Goal: Use online tool/utility: Utilize a website feature to perform a specific function

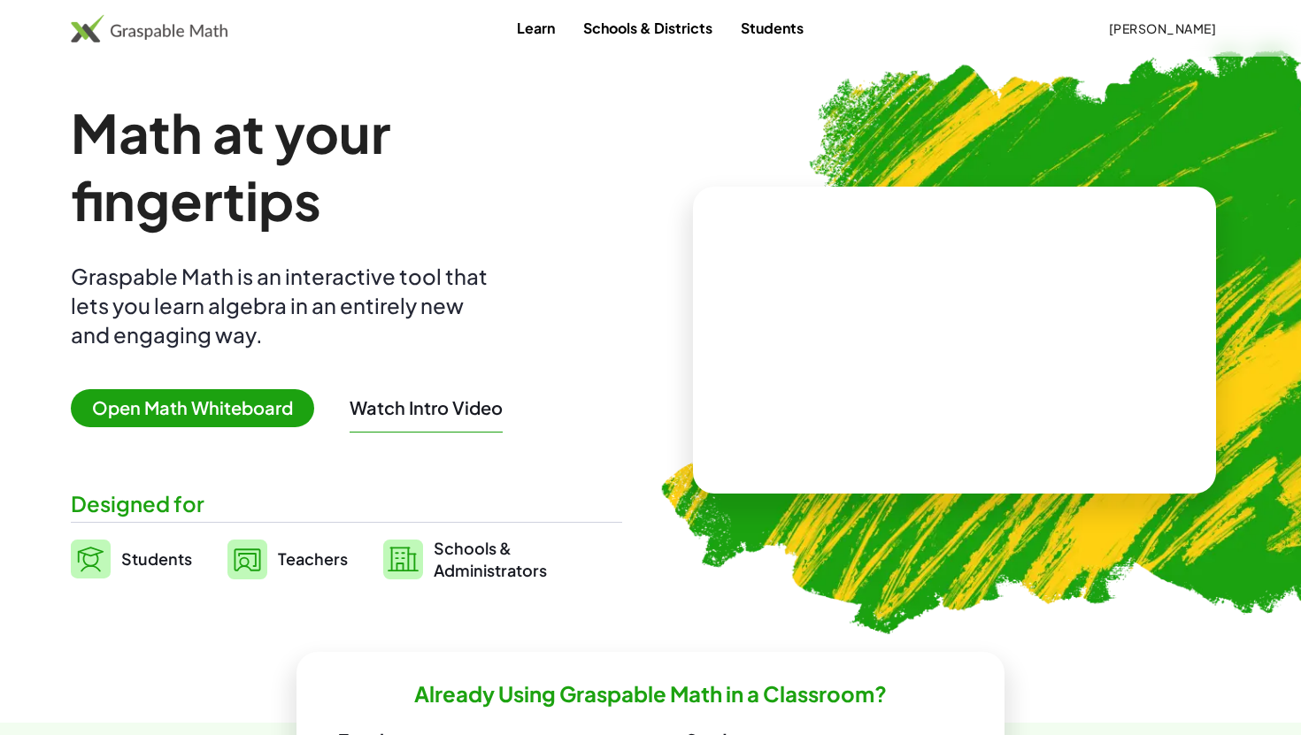
click at [248, 414] on span "Open Math Whiteboard" at bounding box center [192, 408] width 243 height 38
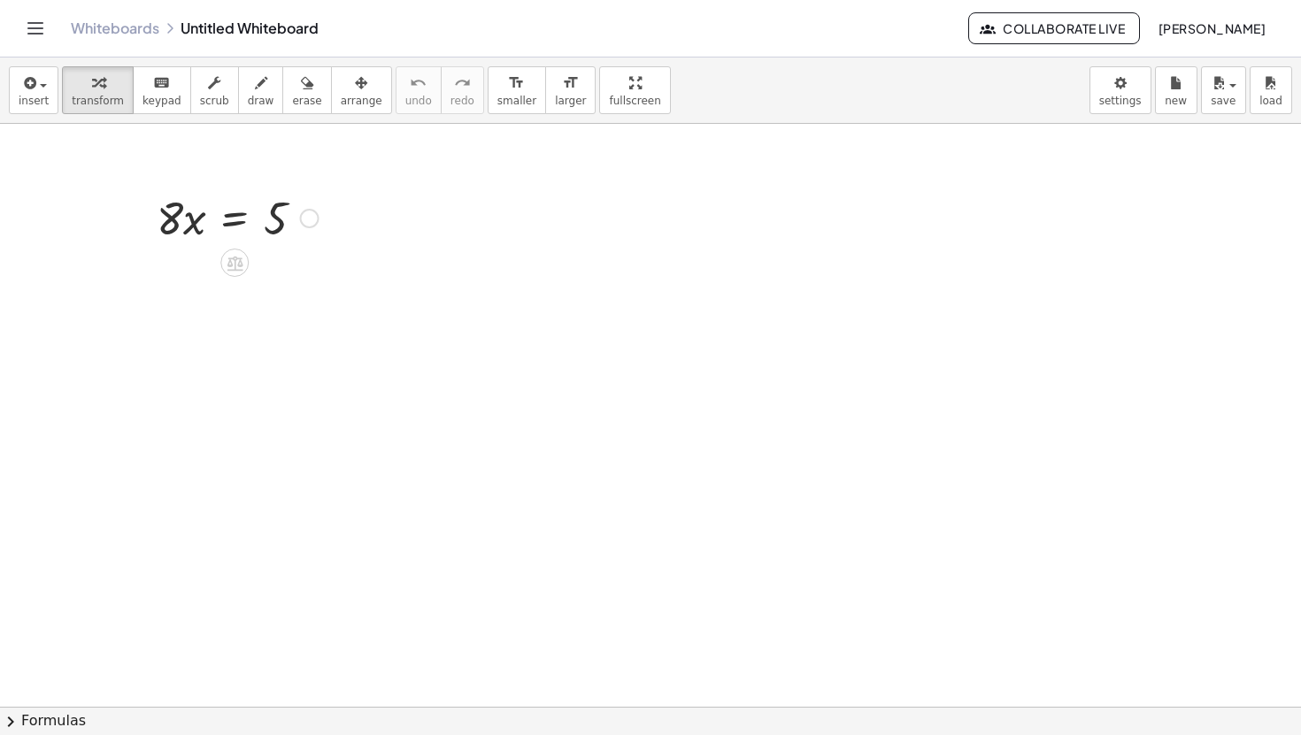
click at [199, 221] on div at bounding box center [238, 217] width 180 height 60
click at [231, 220] on div at bounding box center [238, 217] width 180 height 60
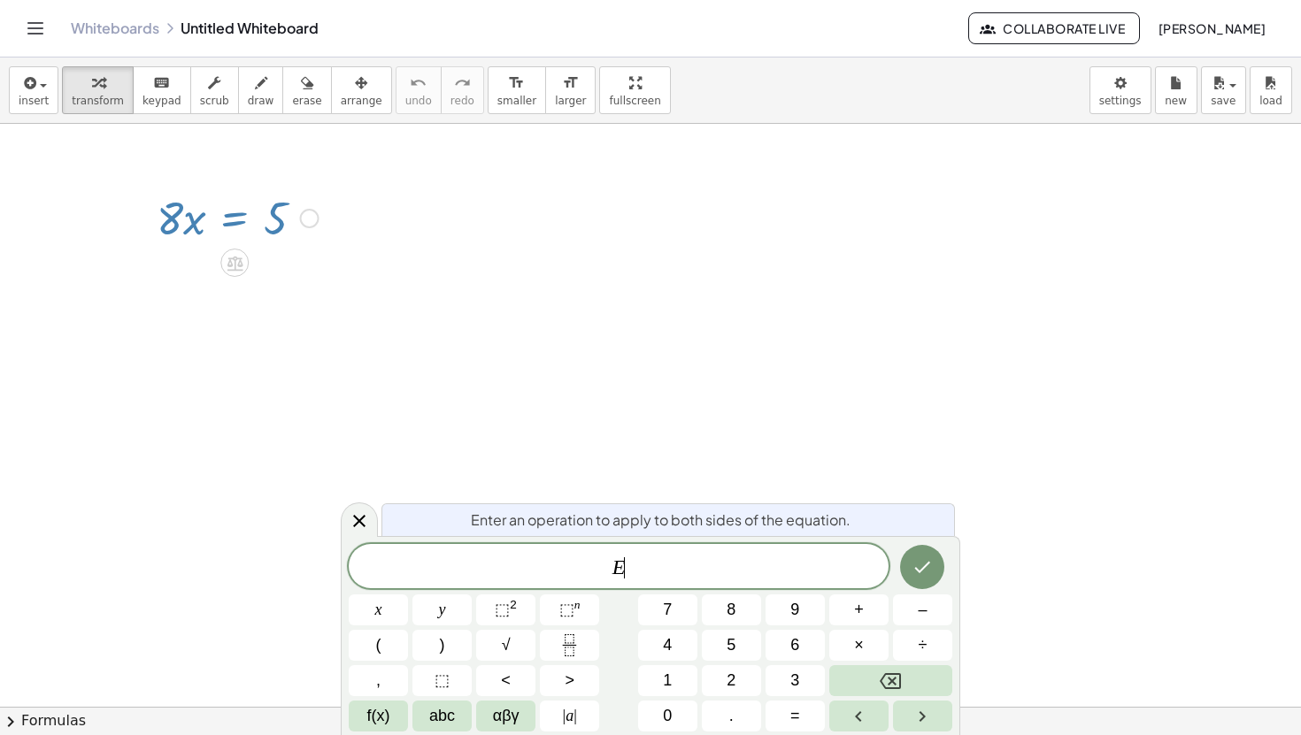
click at [280, 222] on div at bounding box center [238, 217] width 180 height 60
click at [377, 524] on div at bounding box center [359, 520] width 37 height 35
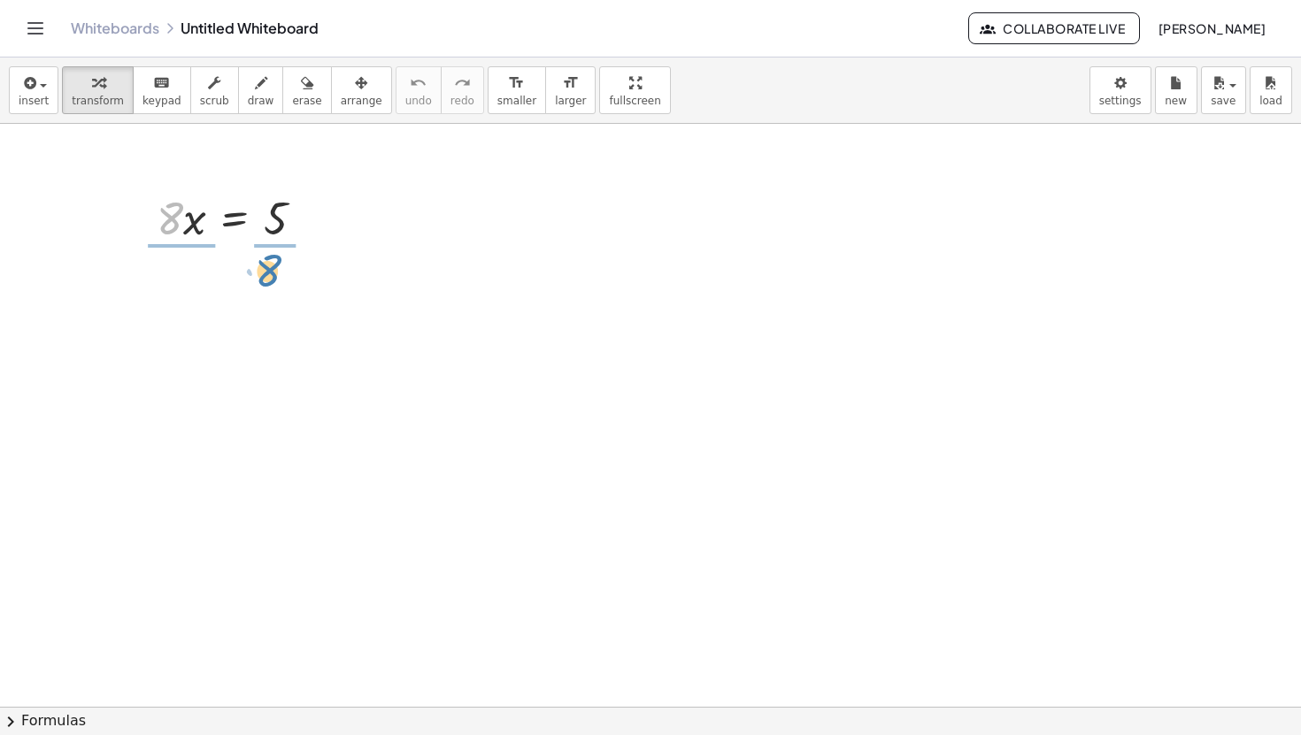
drag, startPoint x: 170, startPoint y: 226, endPoint x: 265, endPoint y: 276, distance: 108.1
click at [284, 306] on div at bounding box center [242, 291] width 192 height 88
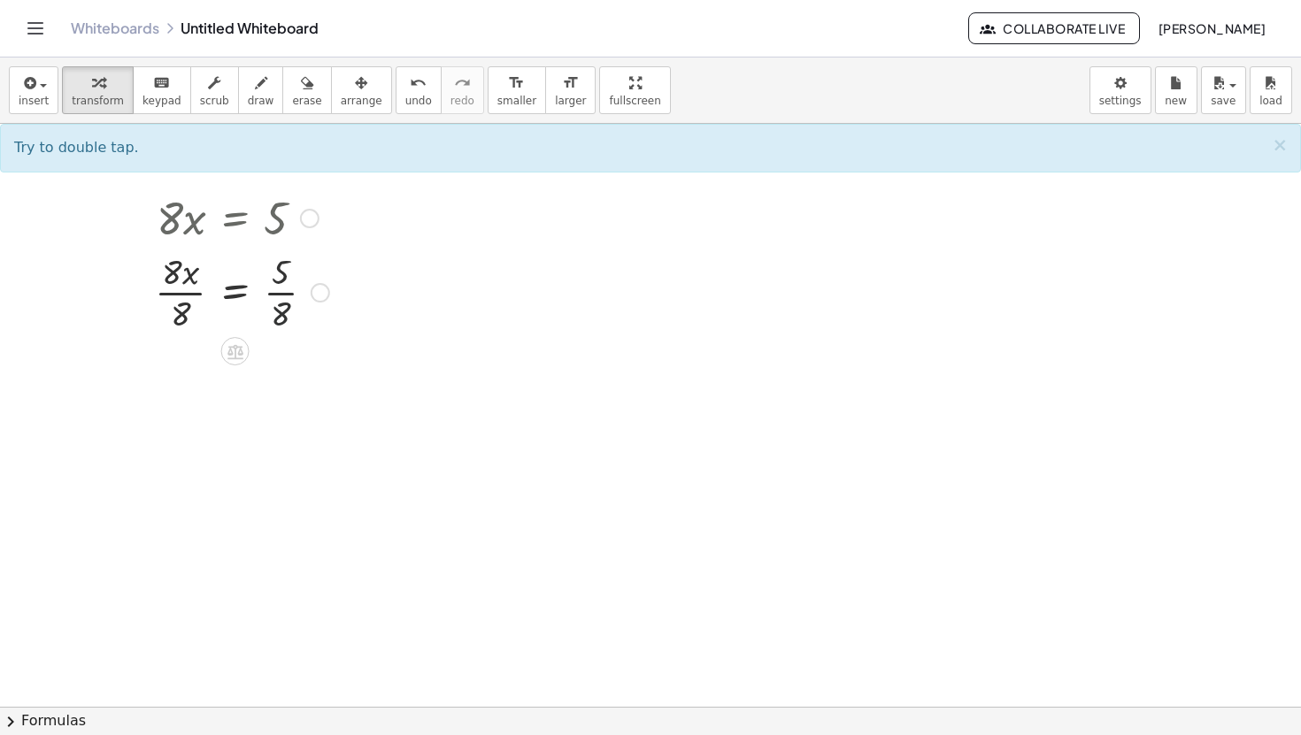
click at [284, 294] on div at bounding box center [242, 291] width 192 height 88
click at [187, 287] on div at bounding box center [242, 291] width 192 height 88
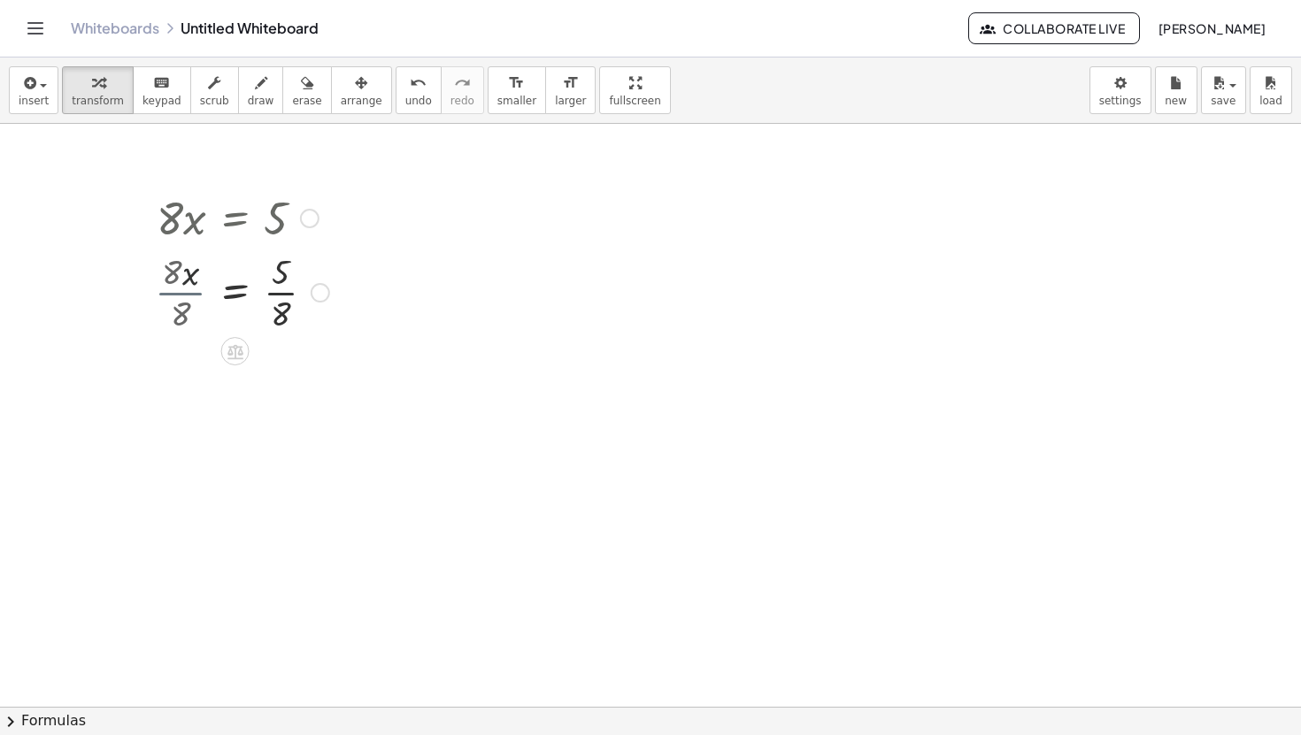
click at [187, 287] on div at bounding box center [242, 291] width 192 height 88
click at [289, 400] on div at bounding box center [242, 379] width 192 height 88
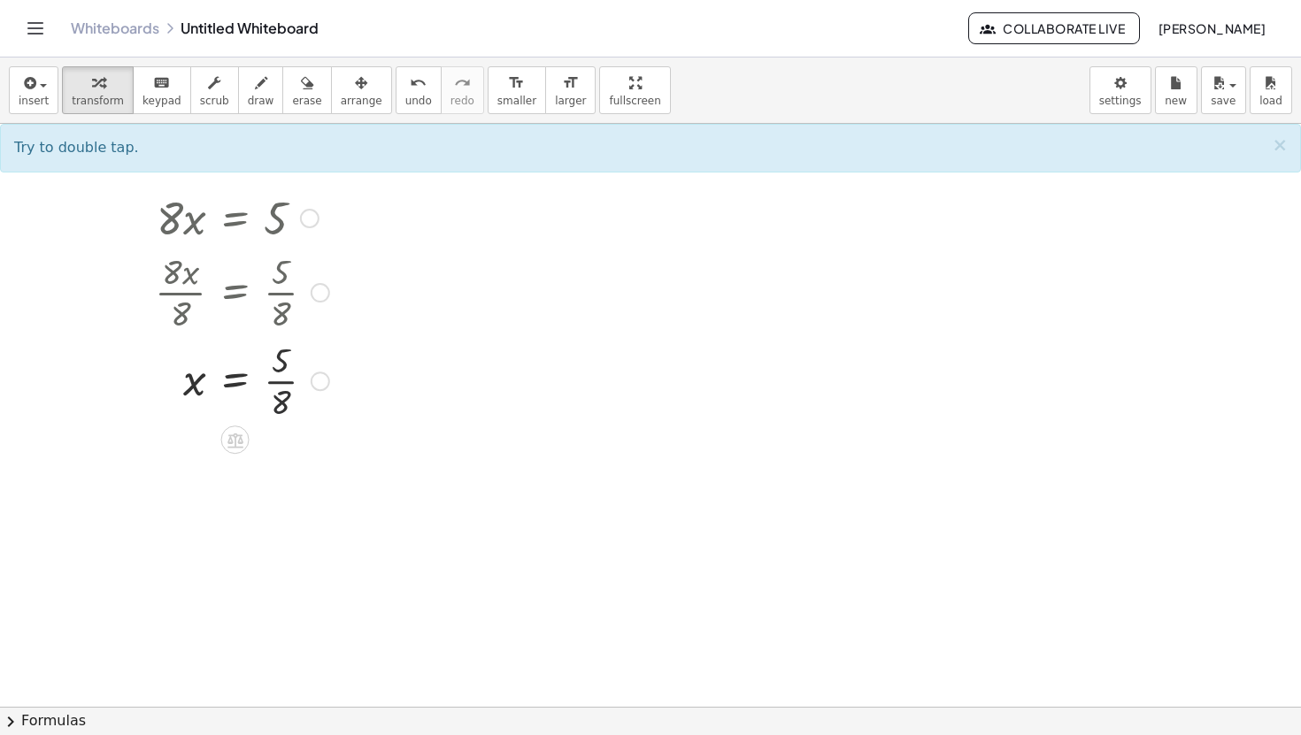
click at [279, 380] on div at bounding box center [242, 379] width 192 height 88
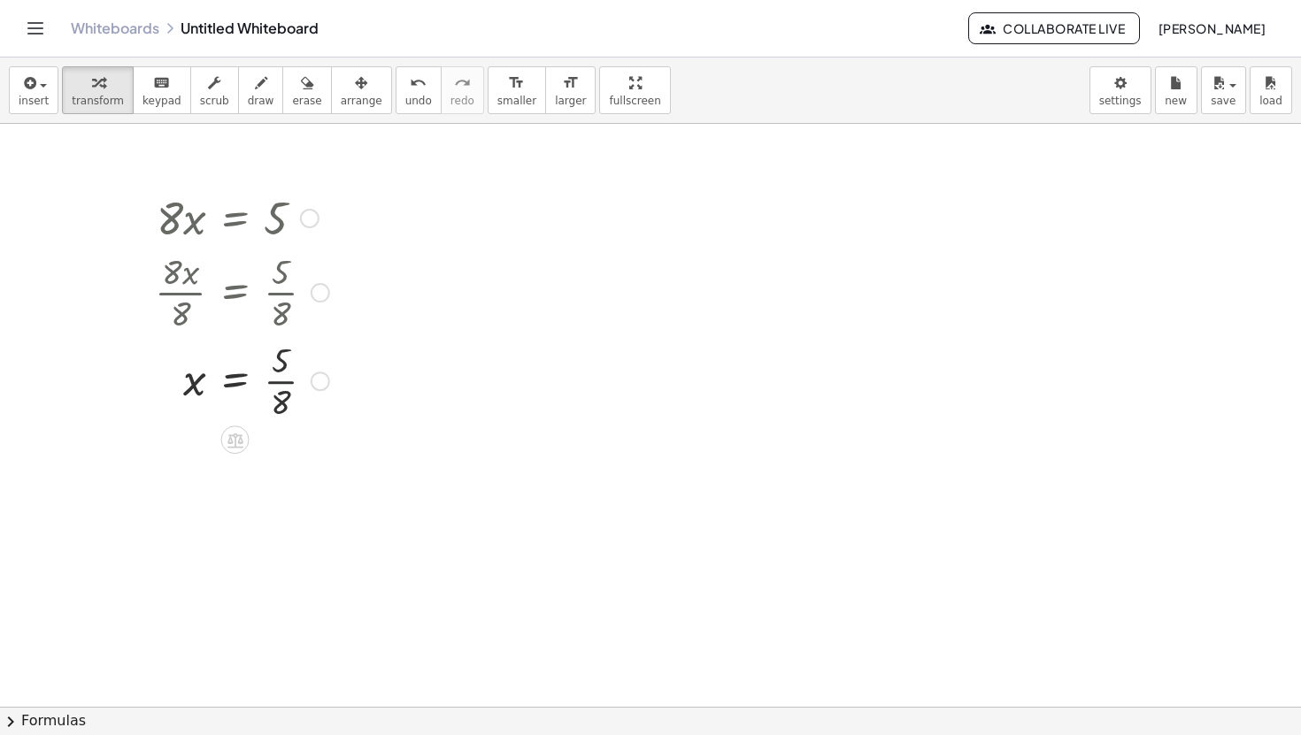
click at [279, 380] on div at bounding box center [242, 379] width 192 height 88
click at [614, 420] on div at bounding box center [638, 418] width 92 height 88
click at [627, 506] on div at bounding box center [638, 507] width 92 height 88
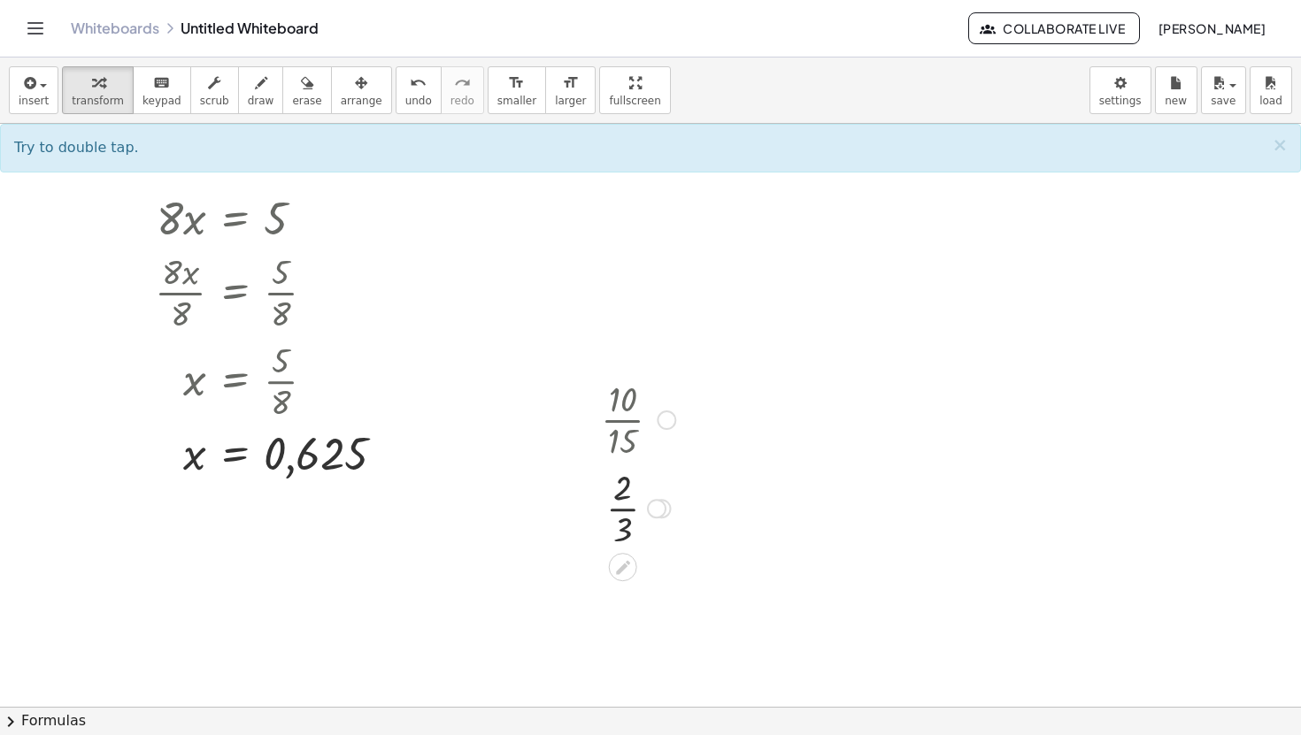
click at [624, 506] on div at bounding box center [638, 507] width 92 height 88
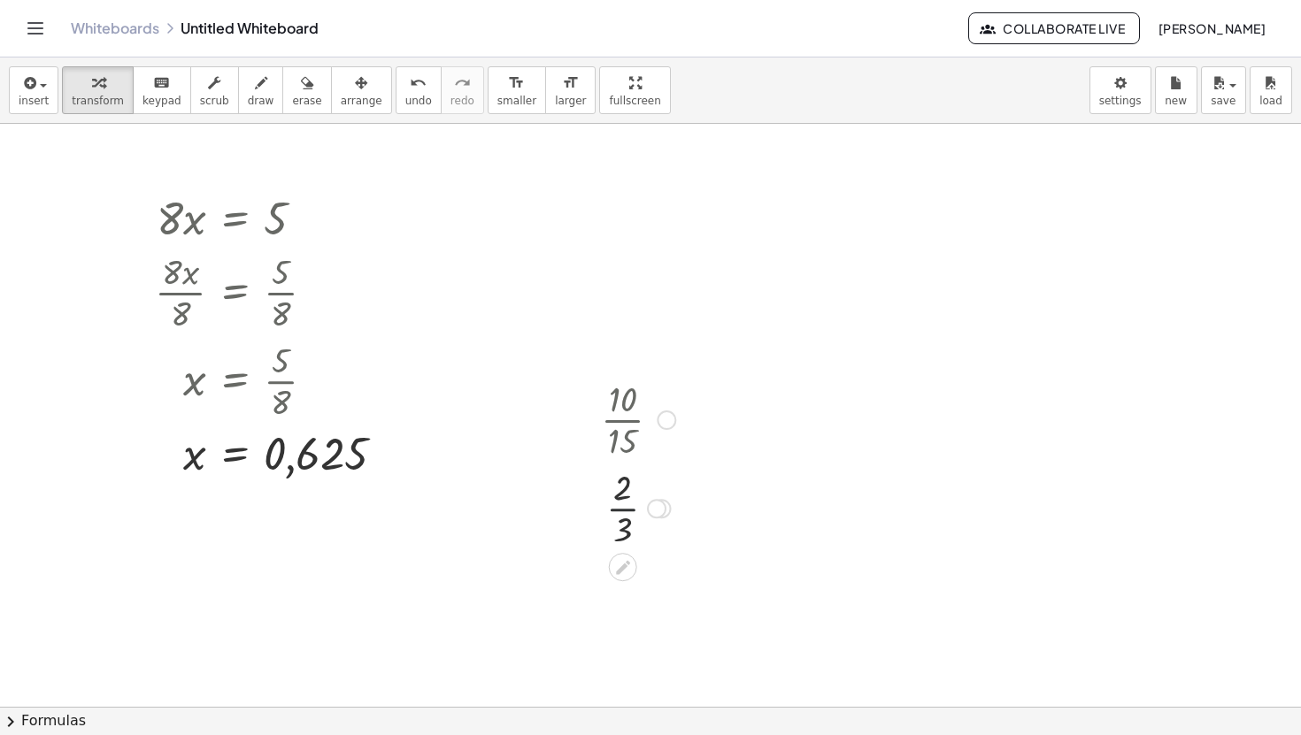
click at [624, 506] on div at bounding box center [638, 507] width 92 height 88
click at [627, 583] on div at bounding box center [638, 580] width 165 height 58
click at [840, 634] on div at bounding box center [830, 632] width 118 height 88
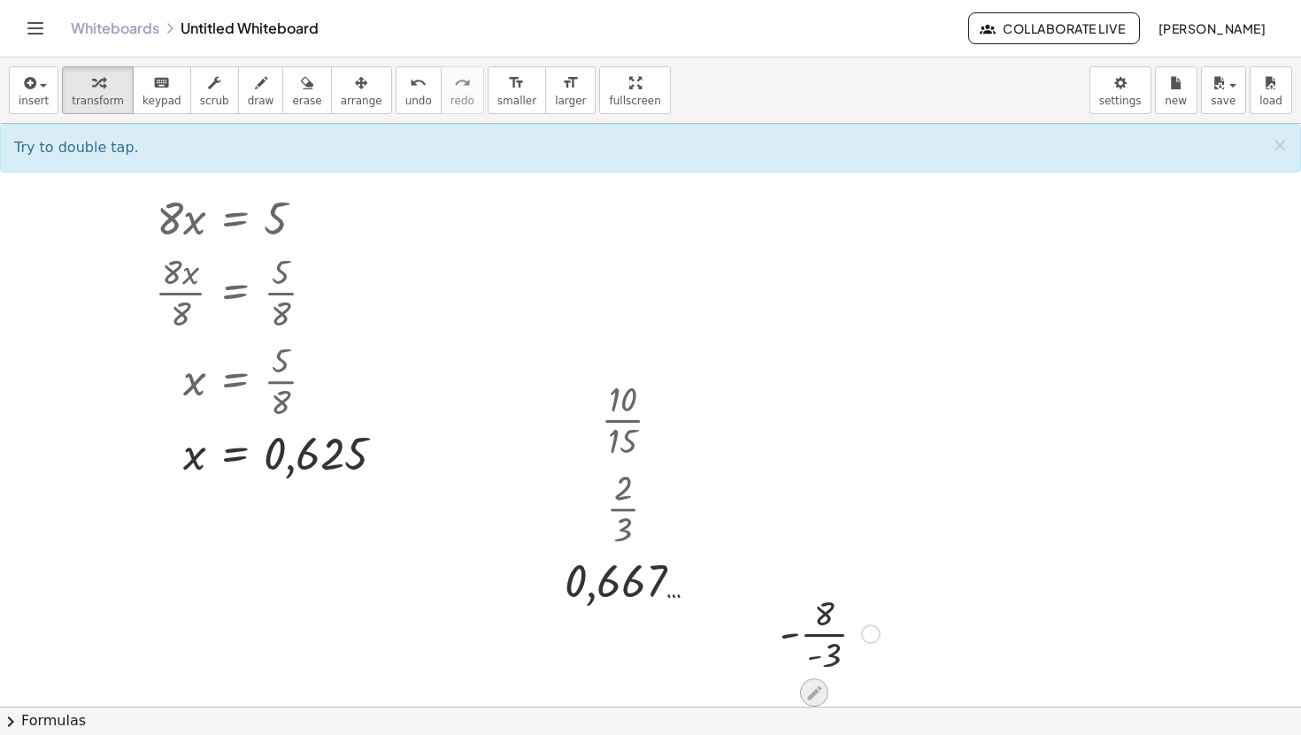
click at [812, 685] on icon at bounding box center [813, 693] width 19 height 19
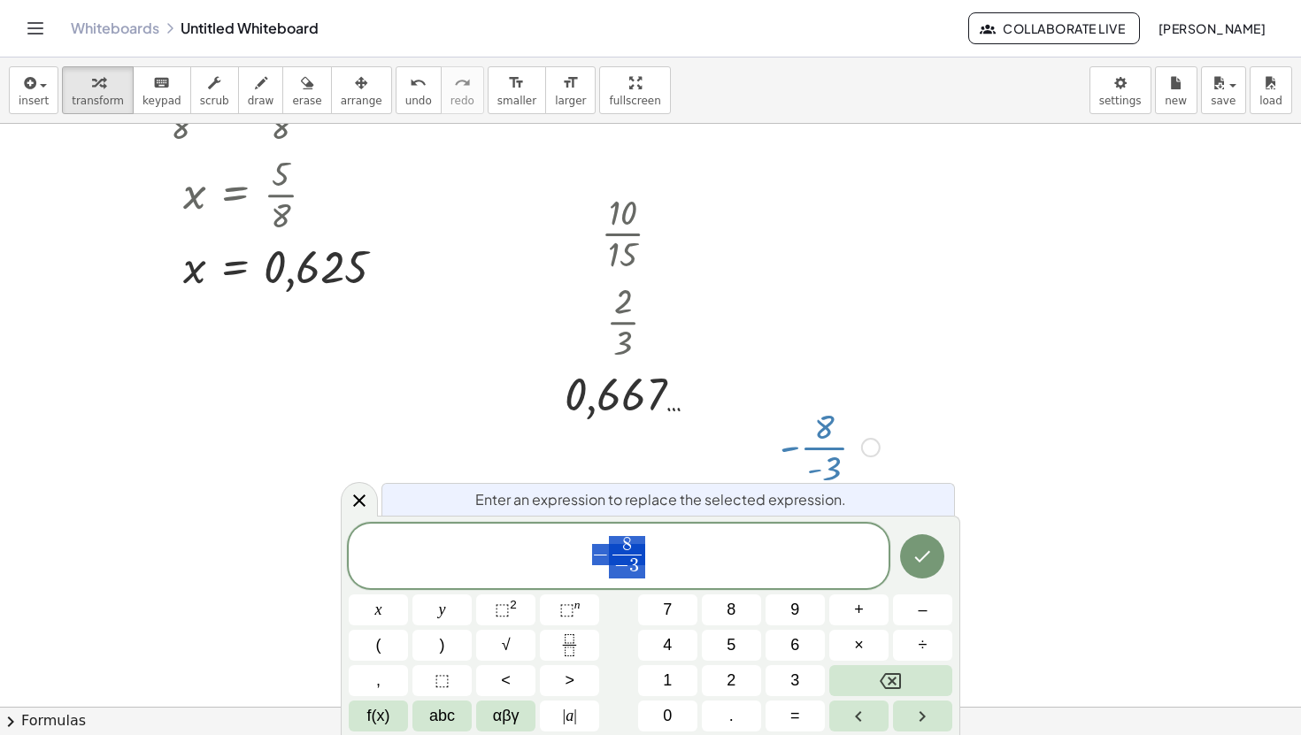
scroll to position [189, 0]
click at [606, 559] on span "−" at bounding box center [600, 554] width 17 height 21
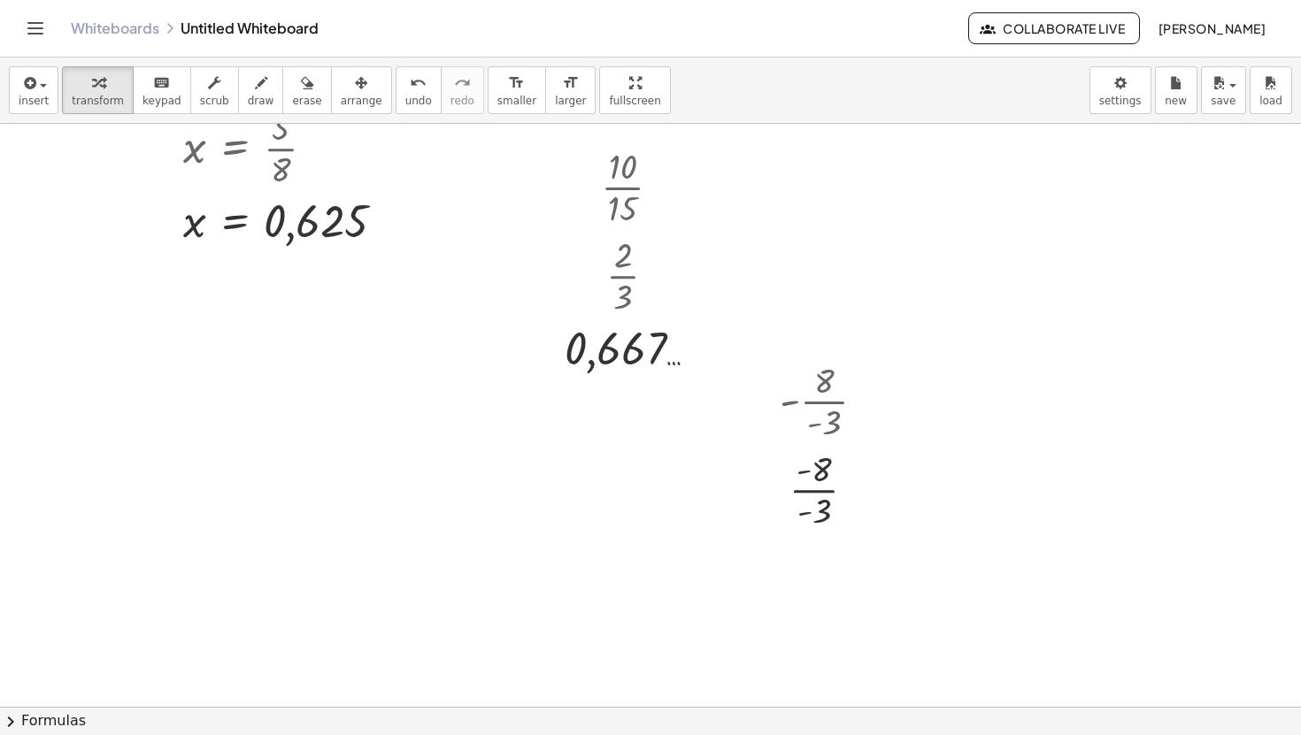
scroll to position [238, 0]
click at [815, 487] on div at bounding box center [830, 483] width 118 height 88
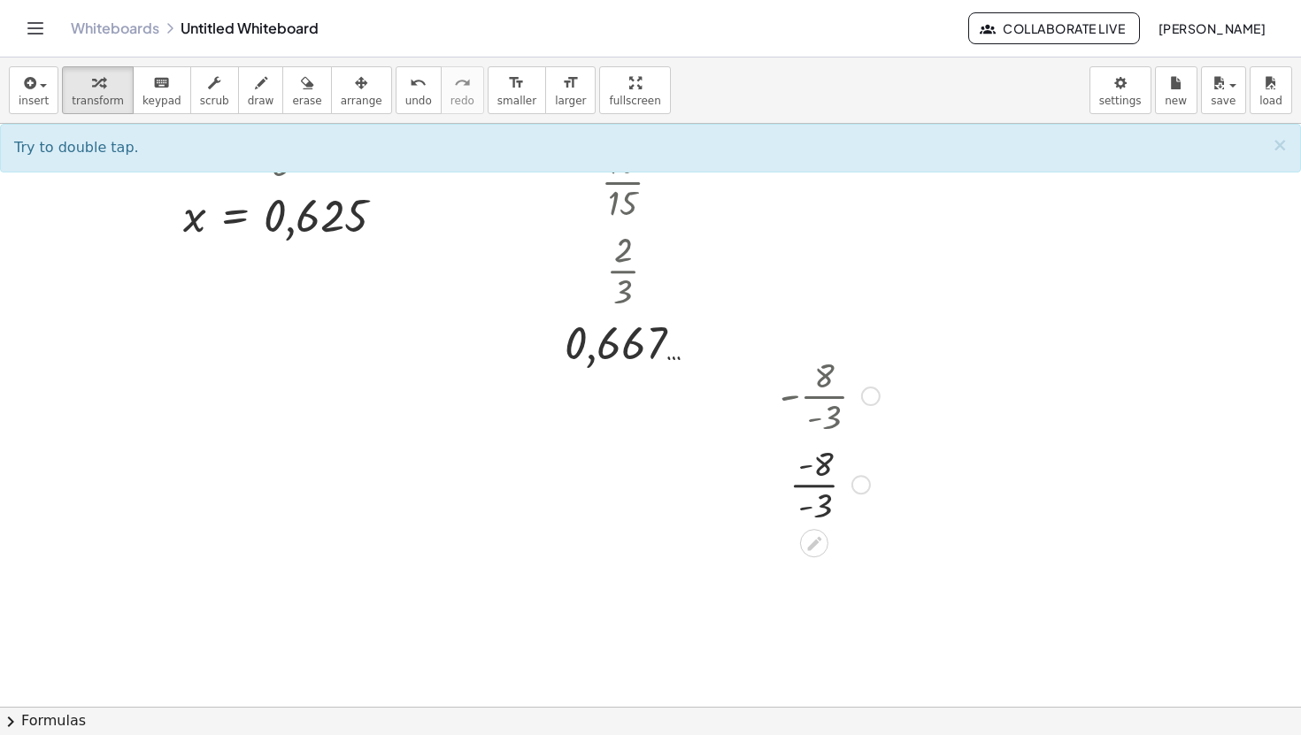
click at [815, 477] on div at bounding box center [830, 483] width 118 height 88
click at [817, 460] on div at bounding box center [830, 483] width 118 height 88
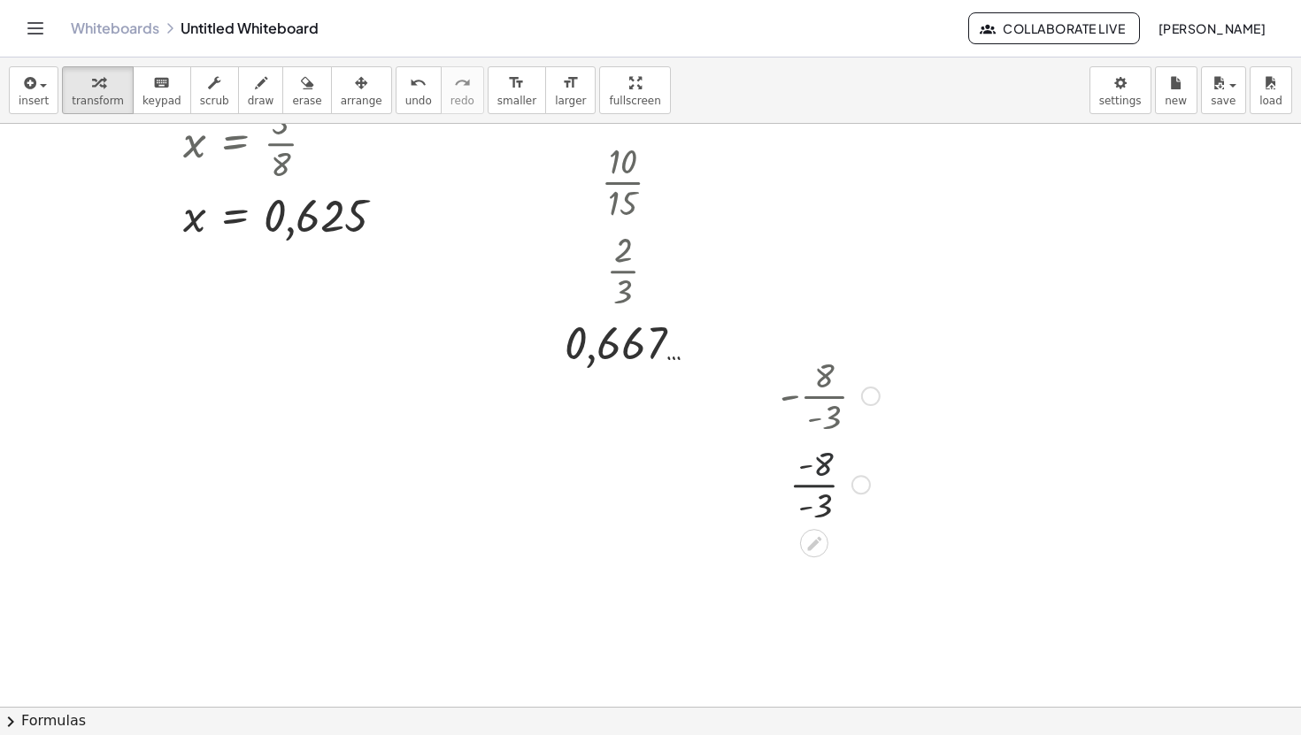
click at [817, 460] on div at bounding box center [830, 483] width 118 height 88
click at [817, 511] on div at bounding box center [830, 483] width 118 height 88
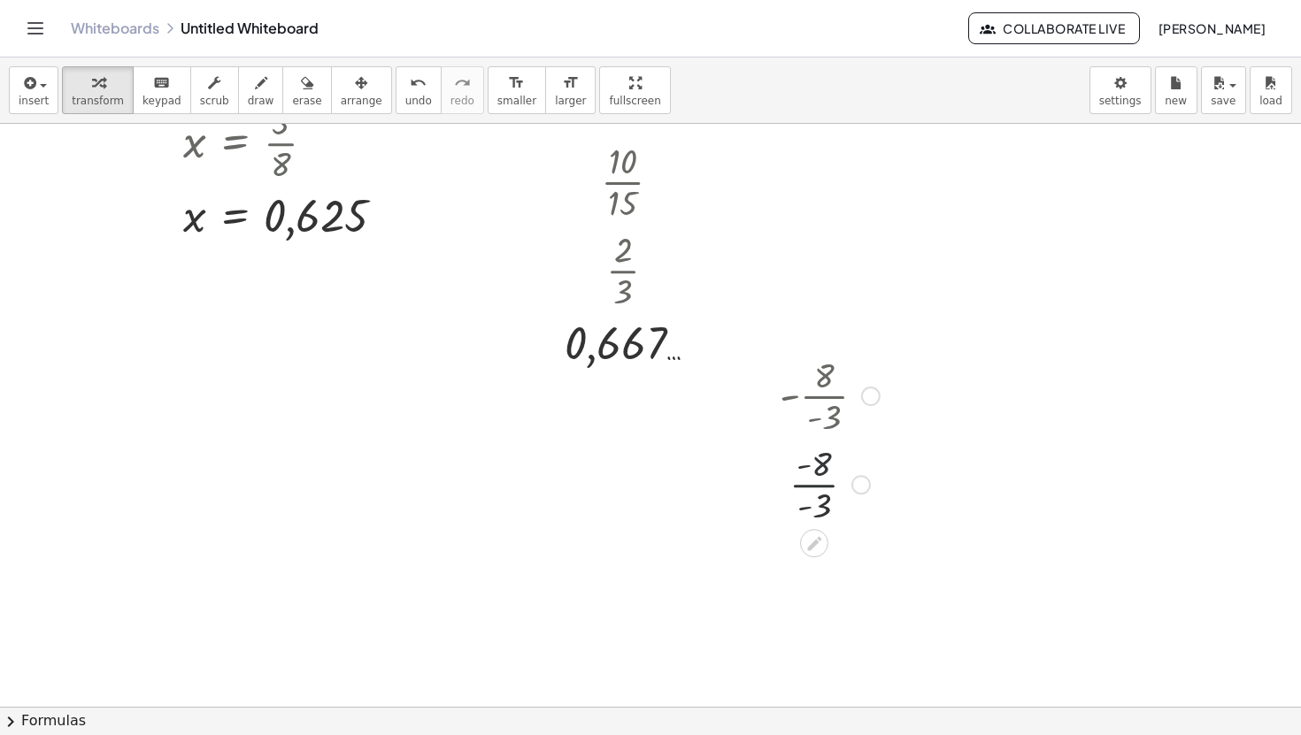
click at [817, 511] on div at bounding box center [830, 483] width 118 height 88
click at [817, 511] on div at bounding box center [821, 526] width 14 height 33
click at [458, 486] on div at bounding box center [650, 526] width 1301 height 1281
click at [465, 494] on div at bounding box center [650, 526] width 1301 height 1281
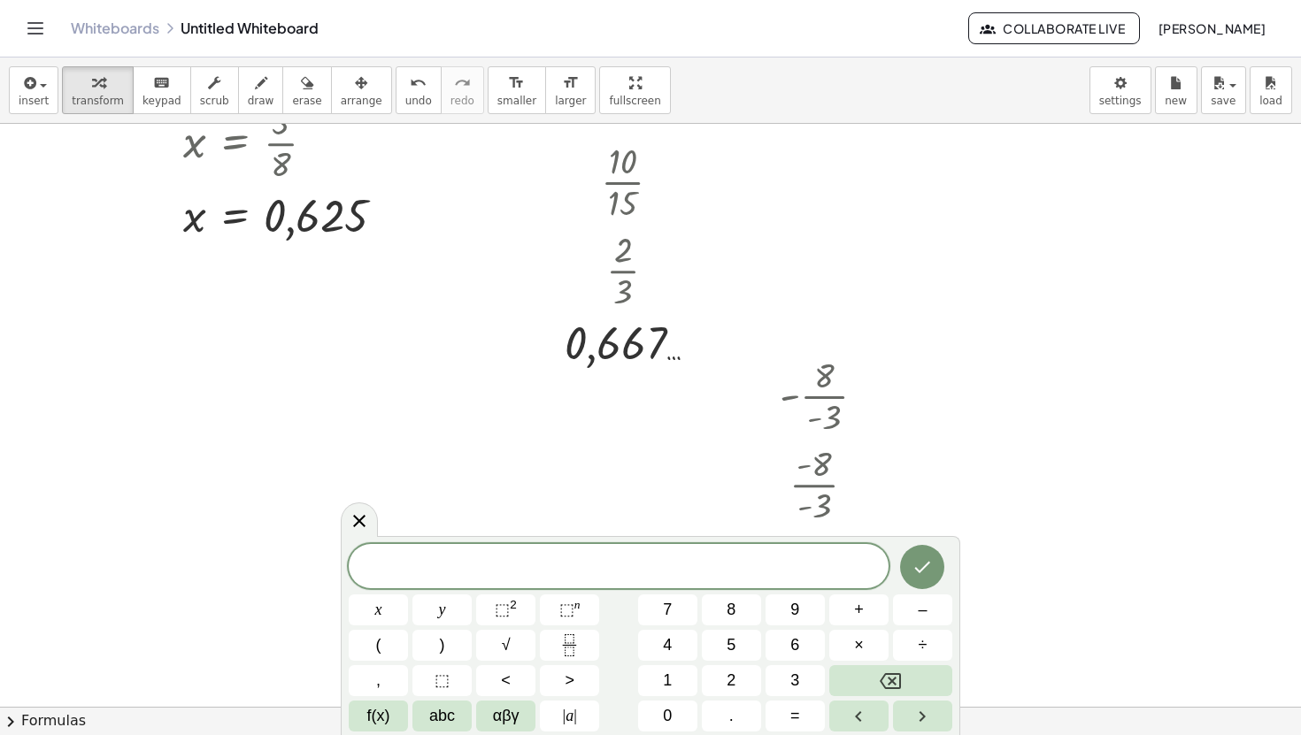
click at [968, 410] on div at bounding box center [650, 526] width 1301 height 1281
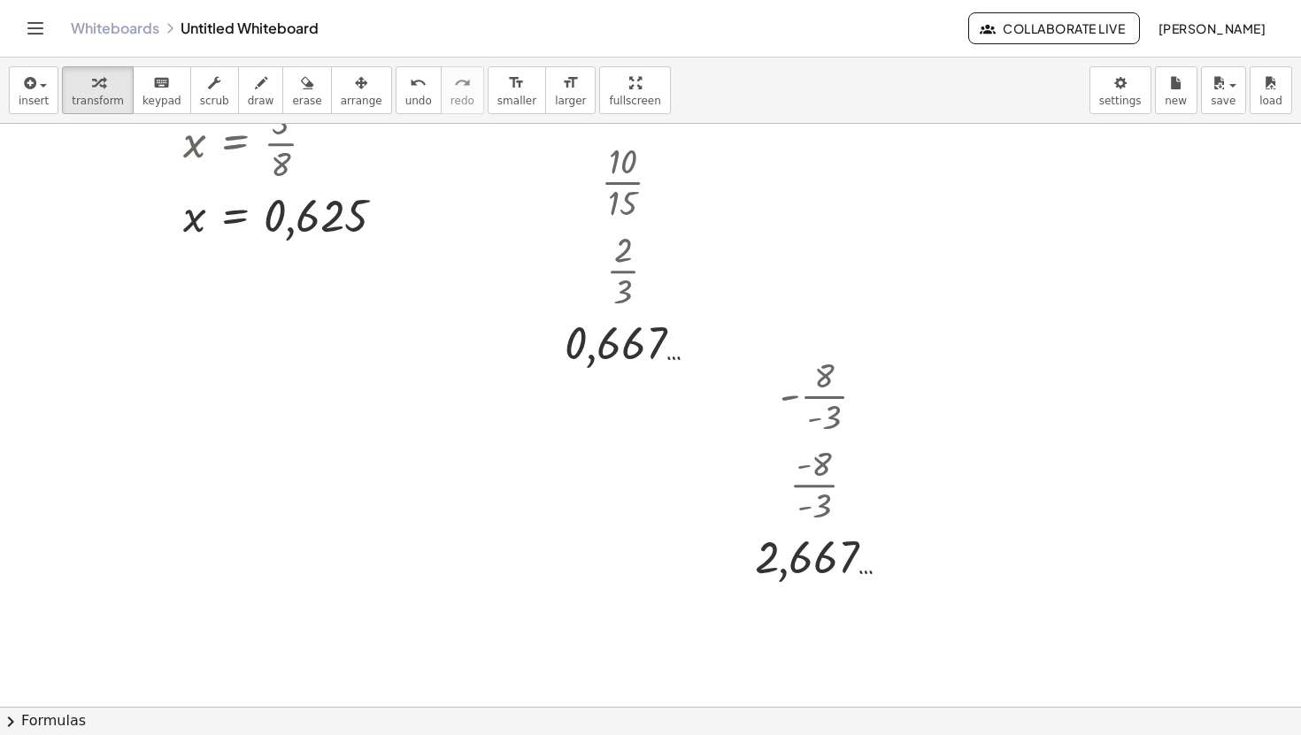
click at [337, 607] on div at bounding box center [650, 526] width 1301 height 1281
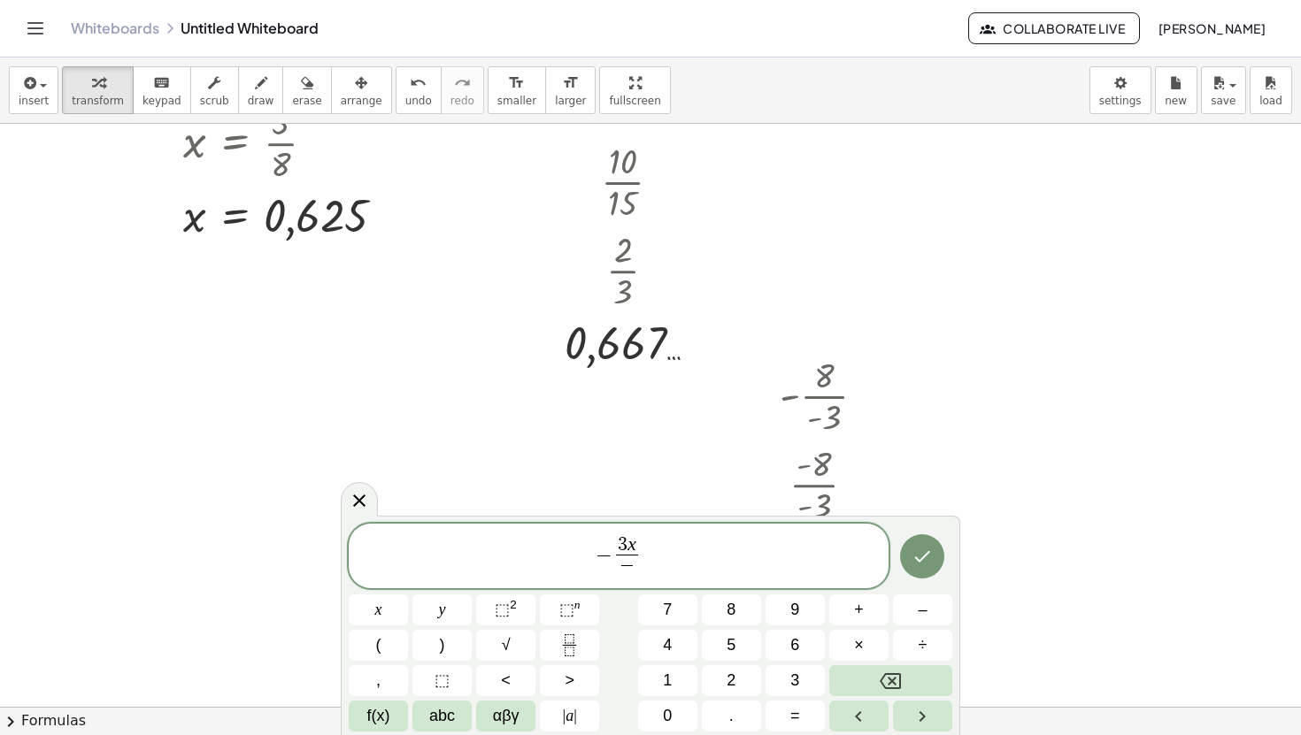
click at [612, 557] on span "3 x − ​ ​" at bounding box center [627, 557] width 30 height 43
click at [614, 548] on span "3" at bounding box center [615, 544] width 10 height 19
click at [639, 571] on span "− 3 x − ​" at bounding box center [618, 557] width 45 height 43
click at [622, 568] on span "−" at bounding box center [618, 566] width 15 height 19
click at [679, 550] on span "− 3 x − 3 ​ ​" at bounding box center [619, 557] width 540 height 47
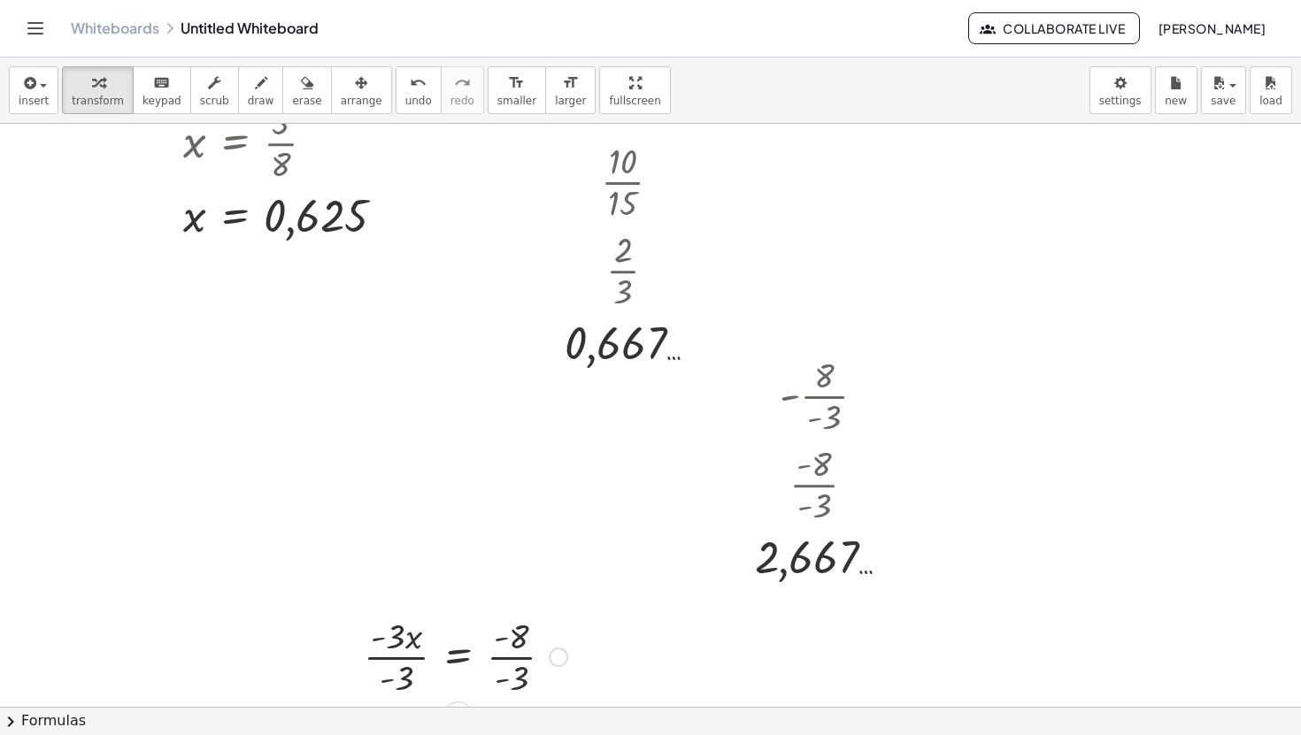
drag, startPoint x: 565, startPoint y: 678, endPoint x: 546, endPoint y: 678, distance: 19.5
click at [557, 678] on div at bounding box center [465, 655] width 221 height 88
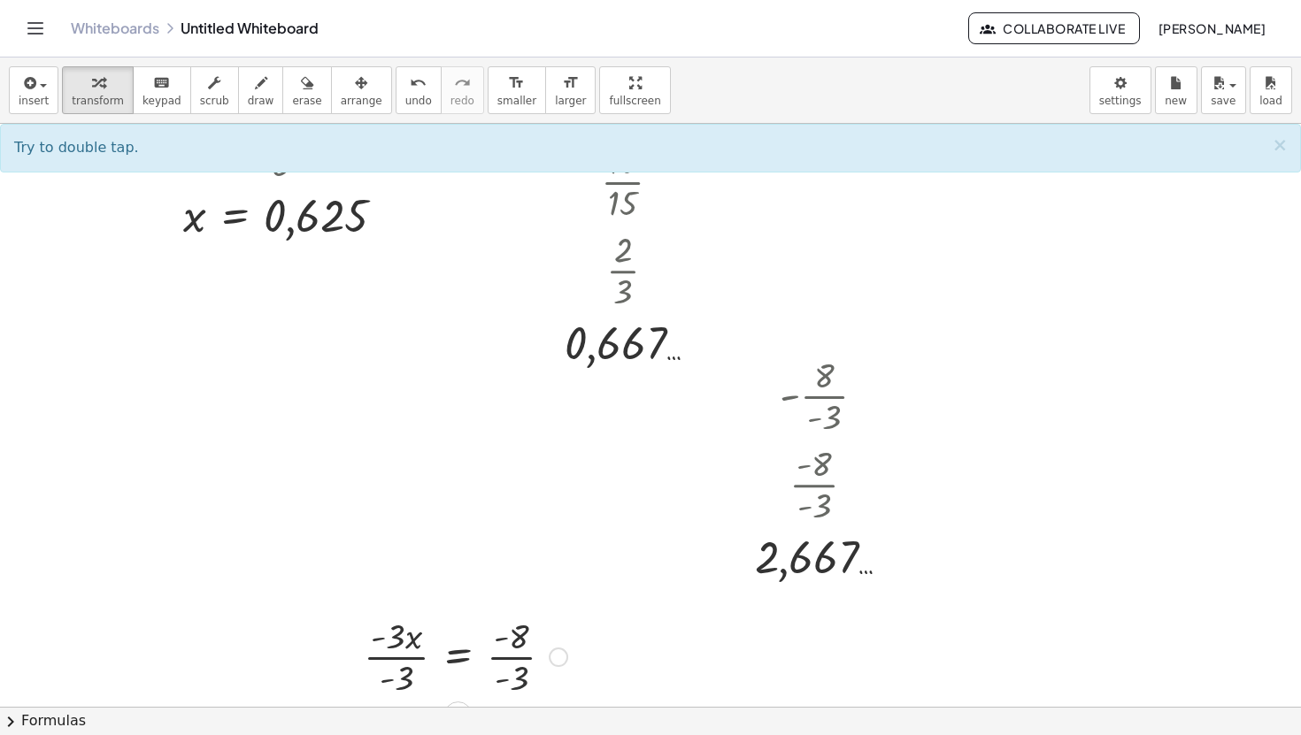
click at [508, 661] on div at bounding box center [465, 655] width 221 height 88
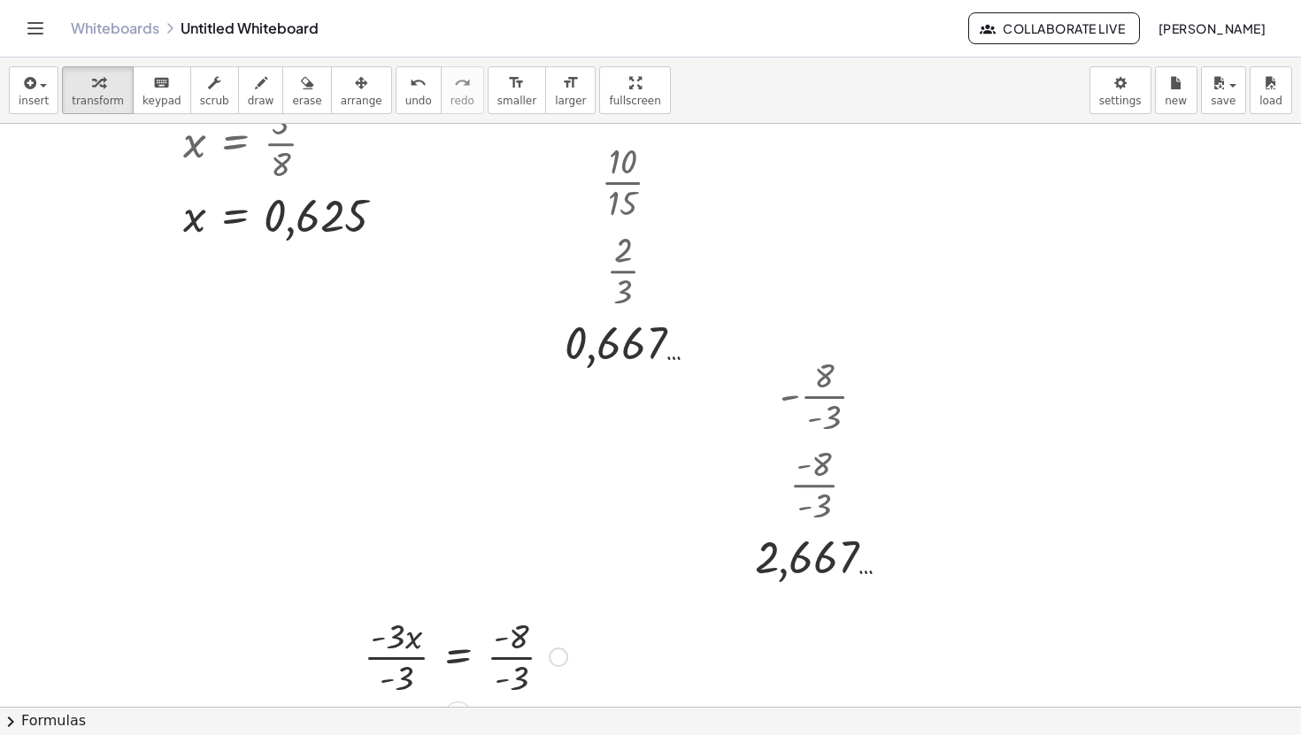
click at [508, 661] on div at bounding box center [465, 655] width 221 height 88
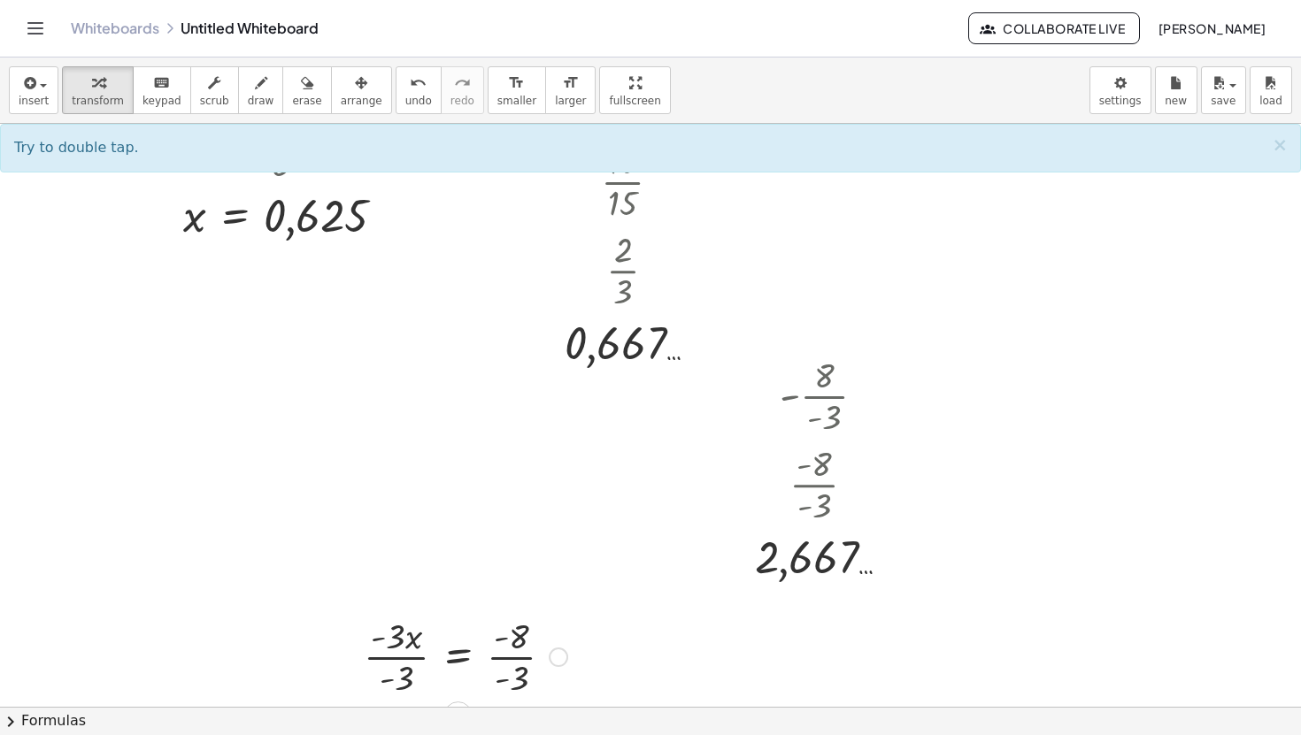
click at [511, 639] on div at bounding box center [465, 655] width 221 height 88
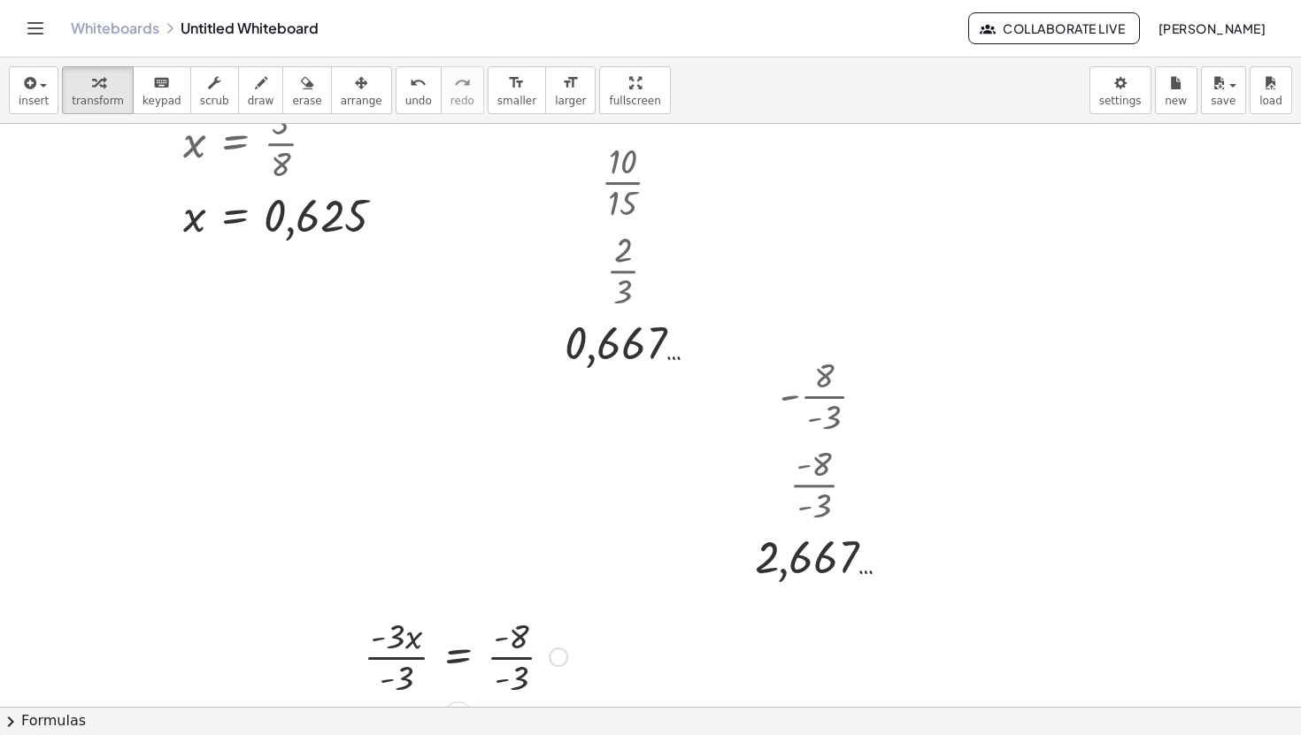
click at [511, 639] on div at bounding box center [465, 655] width 221 height 88
click at [512, 681] on div at bounding box center [465, 655] width 221 height 88
click at [389, 680] on div at bounding box center [500, 655] width 290 height 88
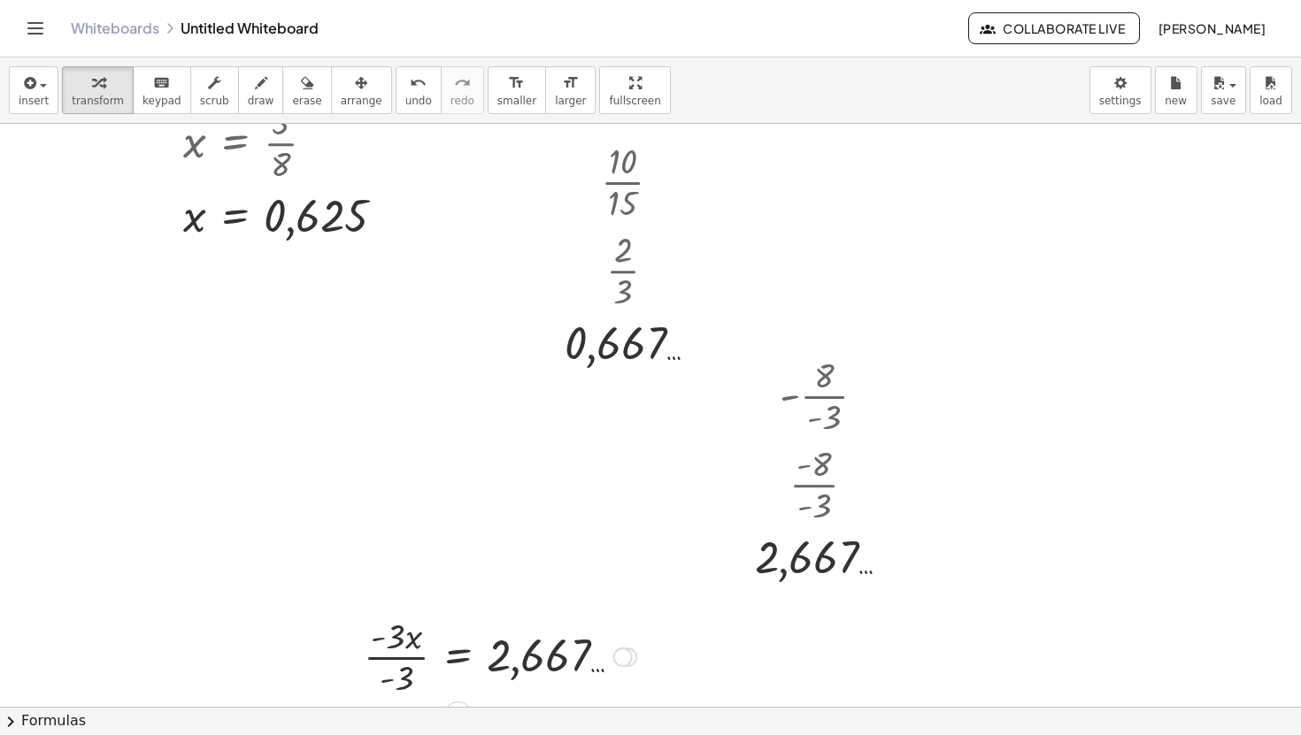
click at [392, 679] on div at bounding box center [500, 655] width 290 height 88
click at [403, 631] on div at bounding box center [500, 655] width 290 height 88
click at [403, 642] on div at bounding box center [500, 655] width 290 height 88
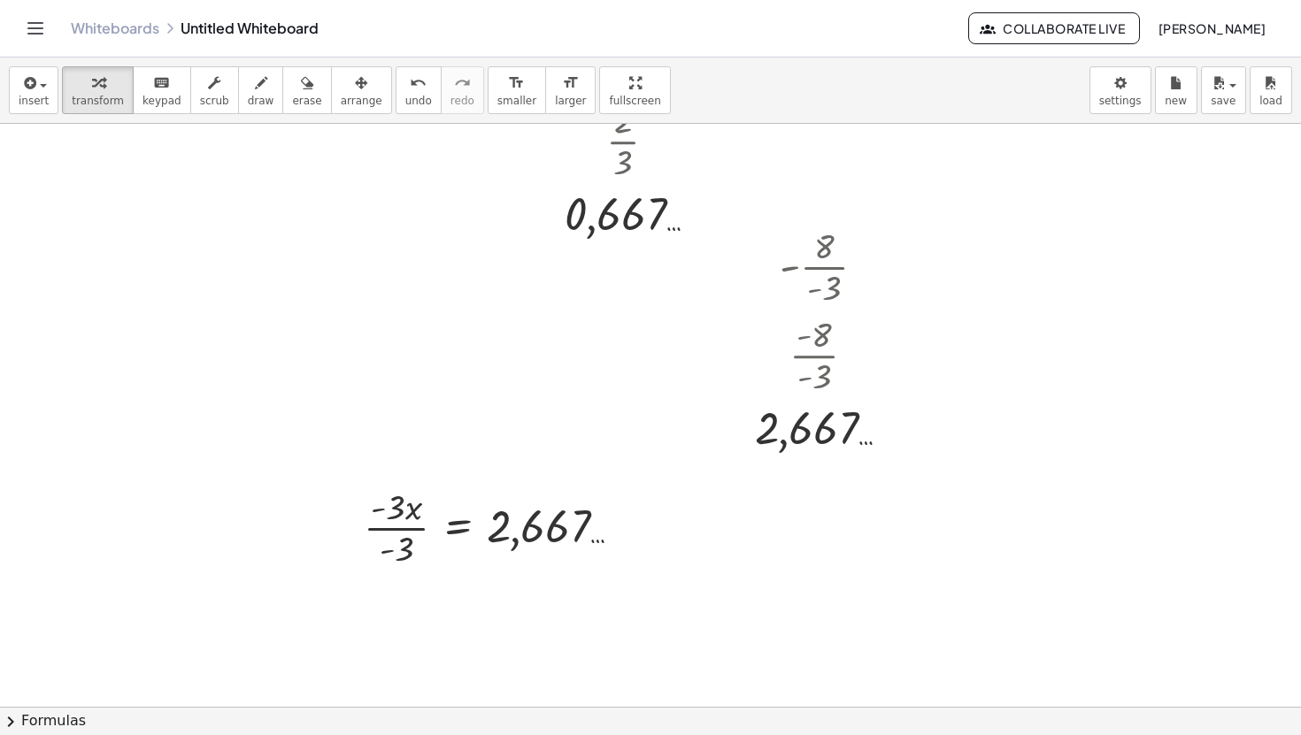
scroll to position [392, 0]
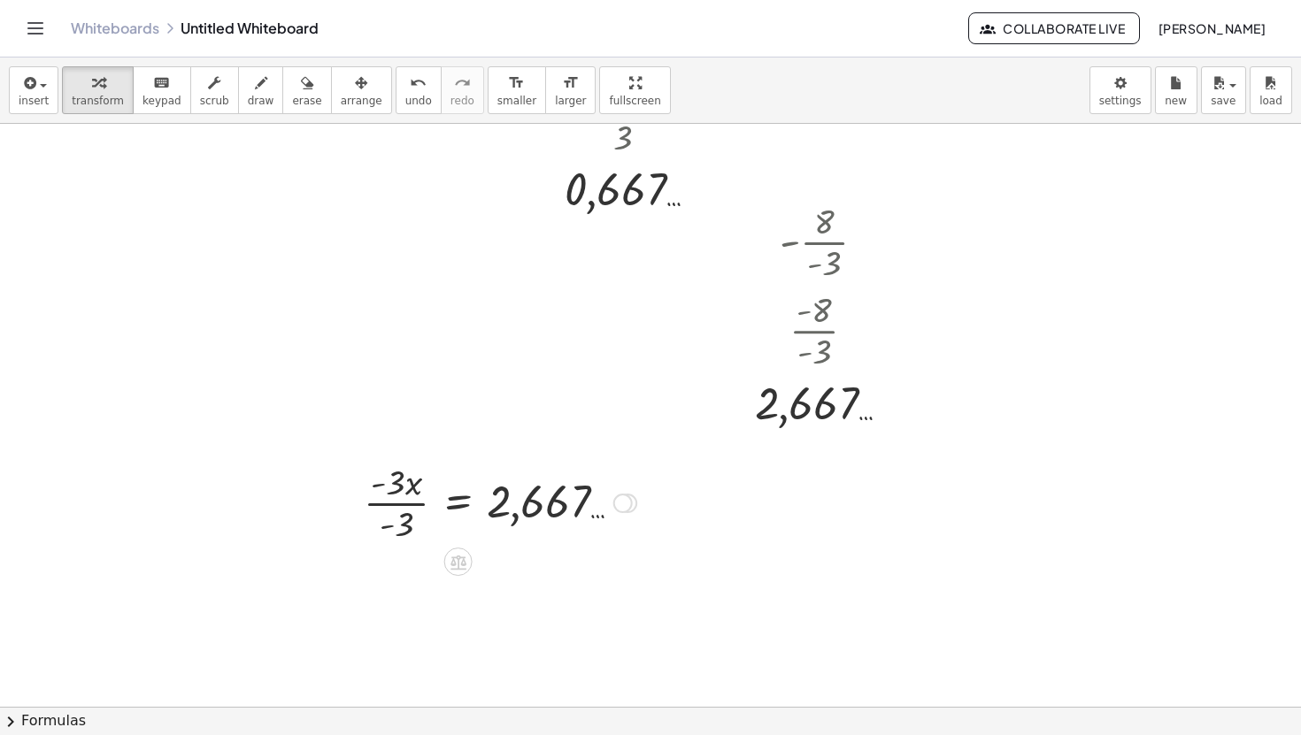
click at [396, 519] on div at bounding box center [500, 501] width 290 height 88
click at [396, 519] on div at bounding box center [393, 501] width 27 height 67
click at [1057, 339] on div at bounding box center [650, 372] width 1301 height 1281
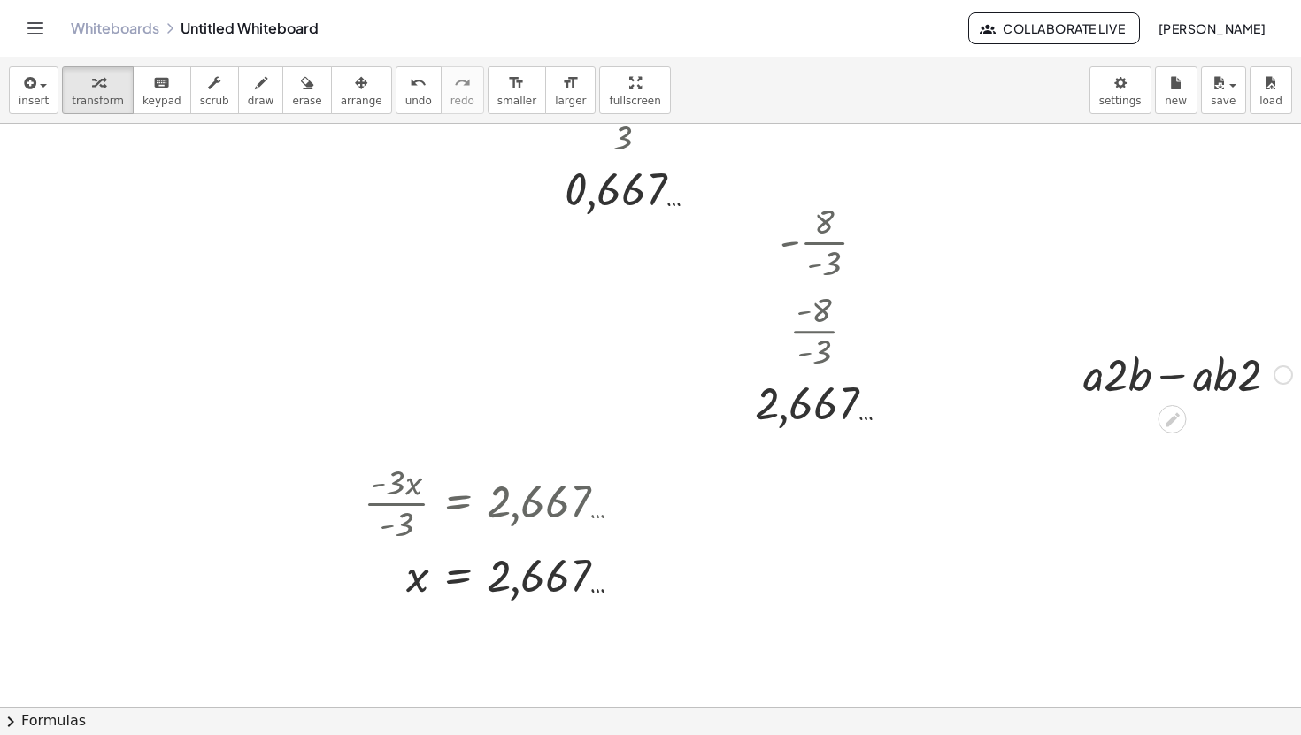
click at [1135, 360] on div at bounding box center [1187, 373] width 227 height 60
click at [1155, 370] on div at bounding box center [1187, 373] width 227 height 60
click at [1167, 371] on div at bounding box center [1187, 373] width 227 height 60
click at [1214, 381] on div at bounding box center [1187, 373] width 227 height 60
click at [1227, 382] on div at bounding box center [1187, 373] width 227 height 60
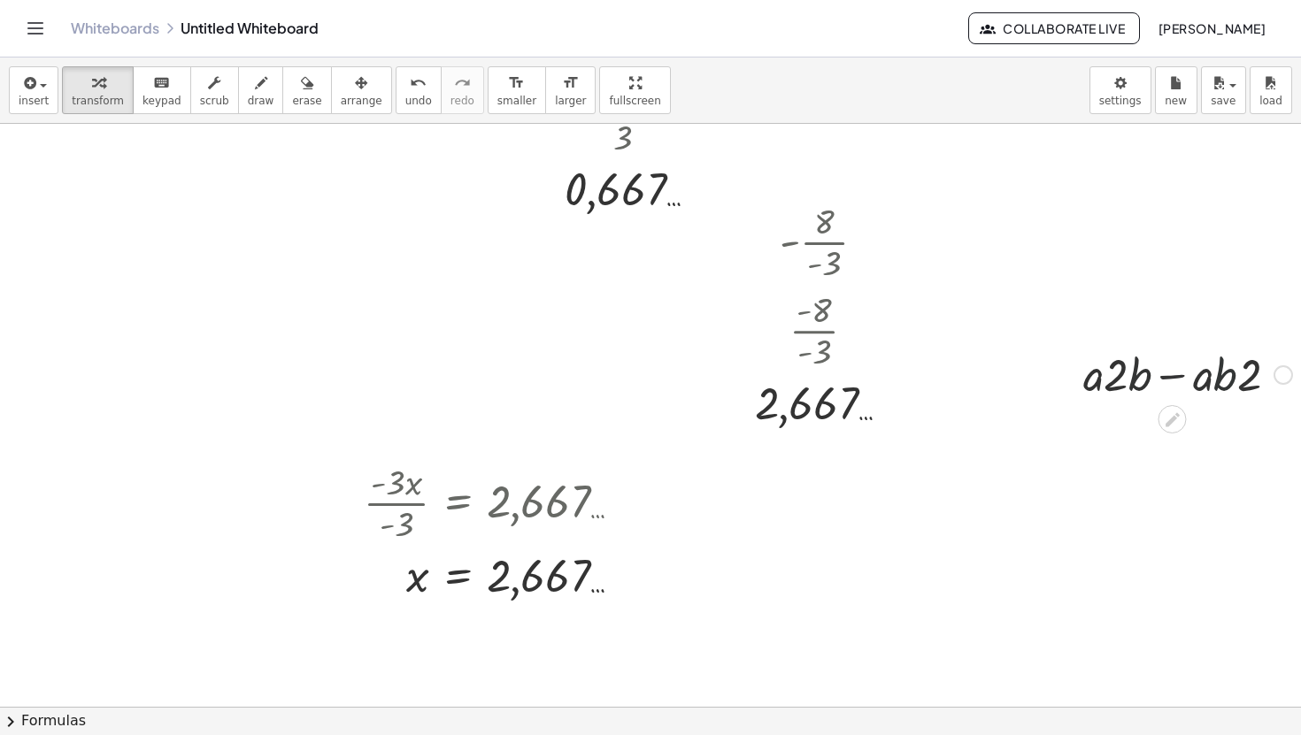
click at [1233, 382] on div at bounding box center [1187, 373] width 227 height 60
click at [1245, 382] on div at bounding box center [1187, 373] width 227 height 60
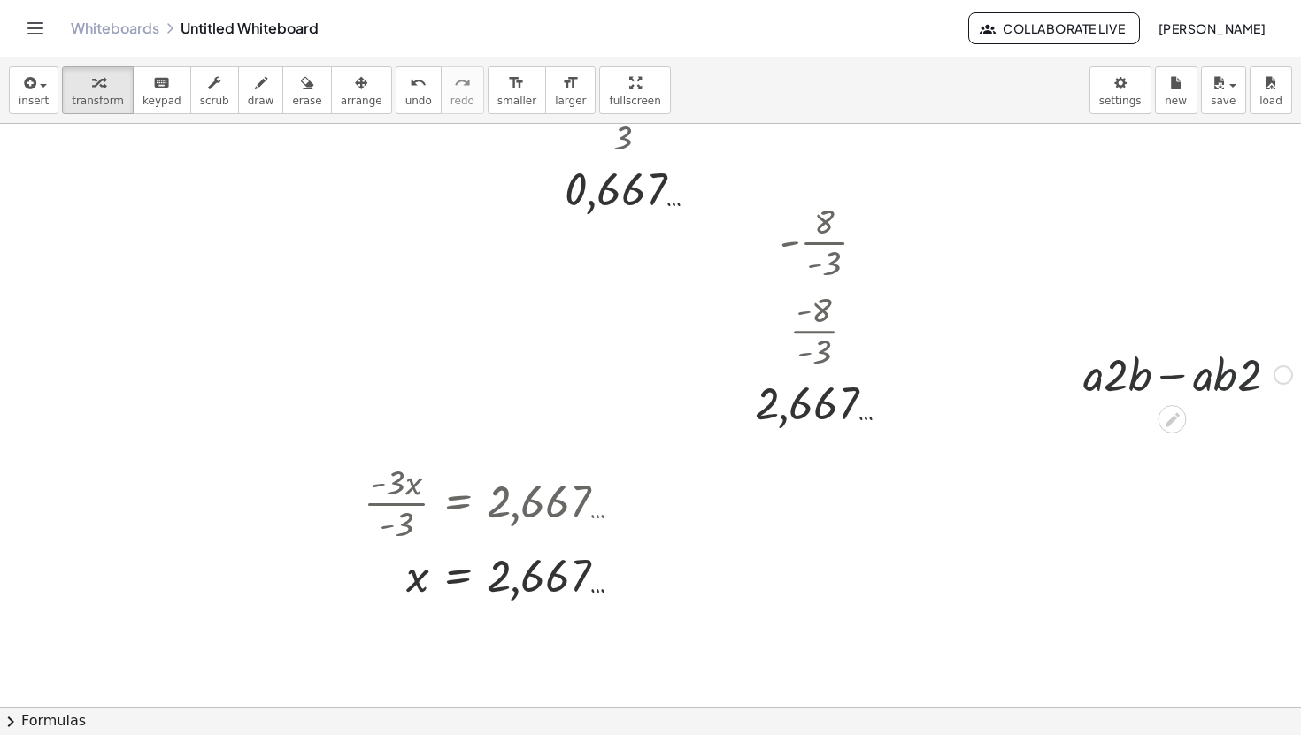
click at [1160, 366] on div at bounding box center [1187, 373] width 227 height 60
click at [1157, 369] on div at bounding box center [1187, 373] width 227 height 60
click at [1148, 373] on div at bounding box center [1187, 373] width 227 height 60
